Goal: Task Accomplishment & Management: Manage account settings

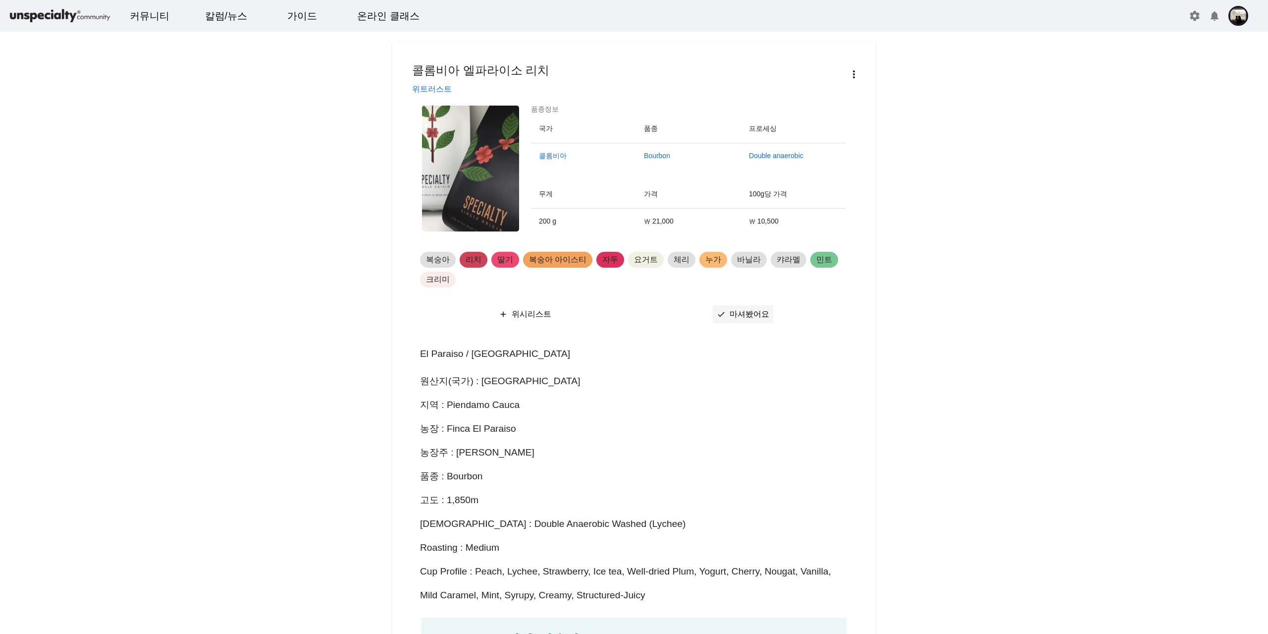
click at [752, 314] on span "마셔봤어요" at bounding box center [750, 314] width 40 height 8
click at [43, 17] on img at bounding box center [60, 15] width 104 height 17
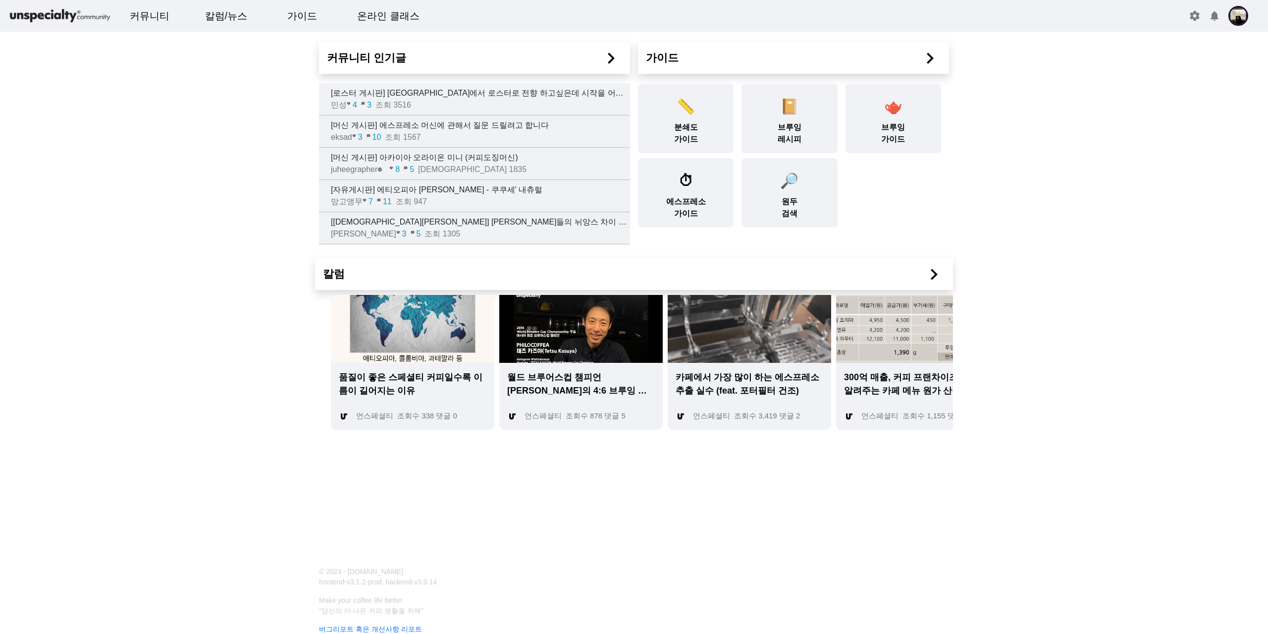
click at [1245, 20] on img at bounding box center [1239, 16] width 20 height 20
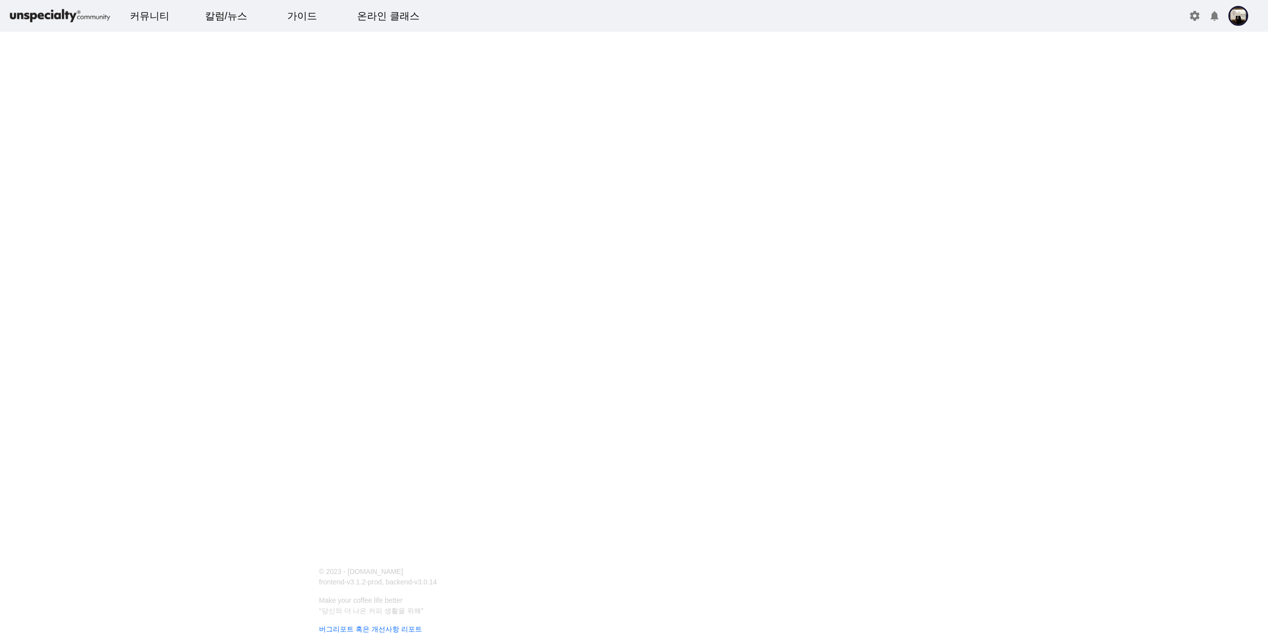
click at [1232, 15] on img at bounding box center [1239, 16] width 20 height 20
click at [1195, 16] on mat-icon "settings" at bounding box center [1195, 16] width 12 height 12
click at [516, 106] on span "회원탈퇴" at bounding box center [517, 103] width 32 height 12
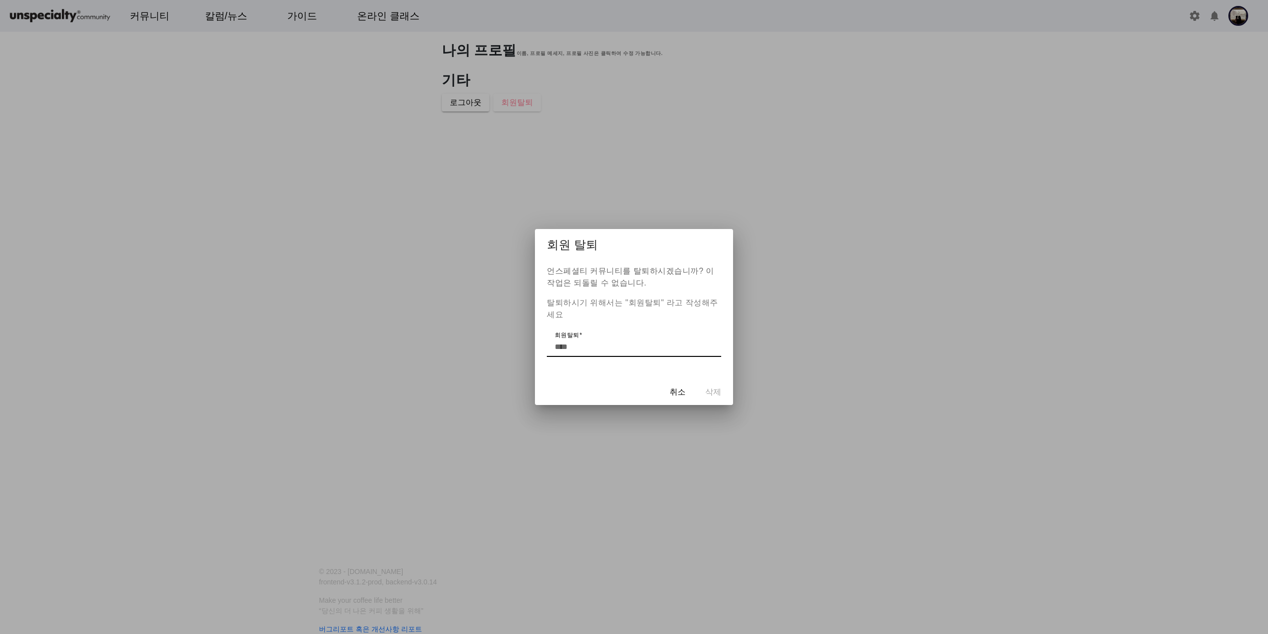
click at [712, 392] on div "취소 삭제" at bounding box center [634, 391] width 198 height 26
click at [633, 349] on input "회원탈퇴" at bounding box center [634, 347] width 159 height 12
type input "*"
type input "****"
click at [624, 387] on div "취소 삭제" at bounding box center [634, 391] width 198 height 26
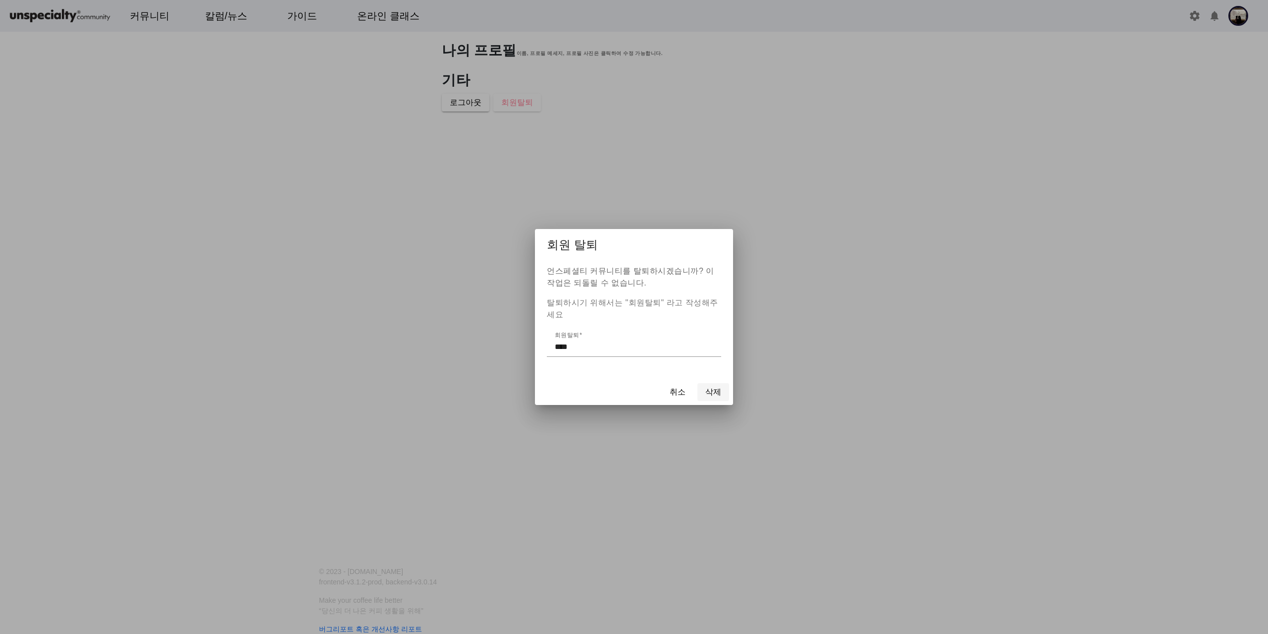
click at [708, 391] on span "삭제" at bounding box center [713, 392] width 16 height 12
